Goal: Navigation & Orientation: Find specific page/section

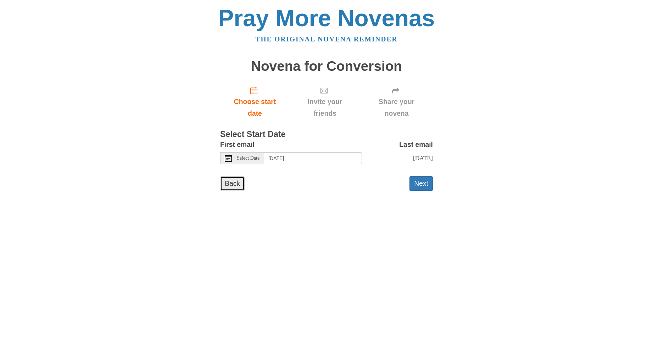
click at [236, 184] on link "Back" at bounding box center [232, 183] width 24 height 15
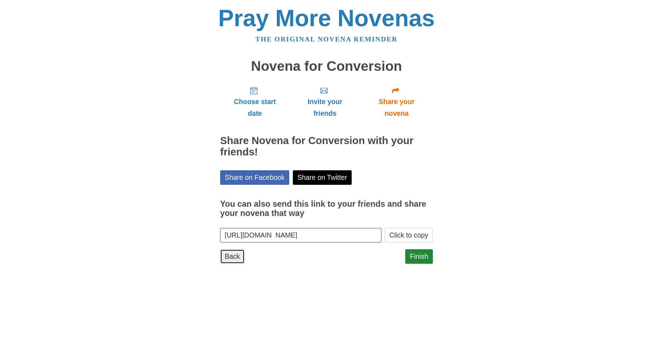
click at [232, 258] on link "Back" at bounding box center [232, 256] width 24 height 15
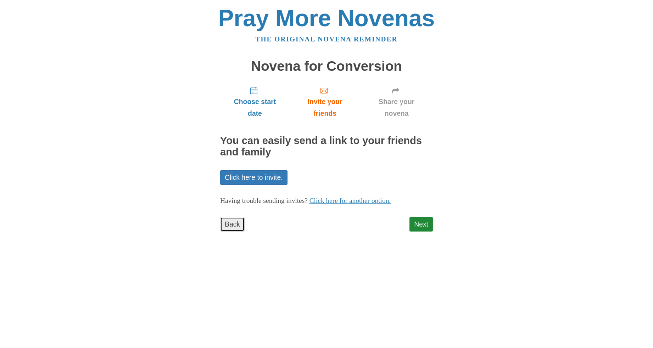
click at [234, 223] on link "Back" at bounding box center [232, 224] width 24 height 15
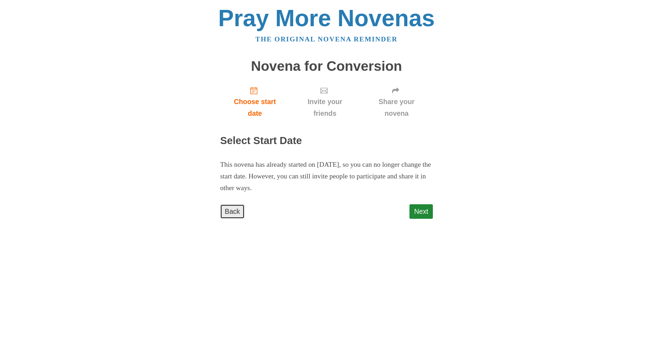
click at [235, 212] on link "Back" at bounding box center [232, 211] width 24 height 15
